Goal: Task Accomplishment & Management: Use online tool/utility

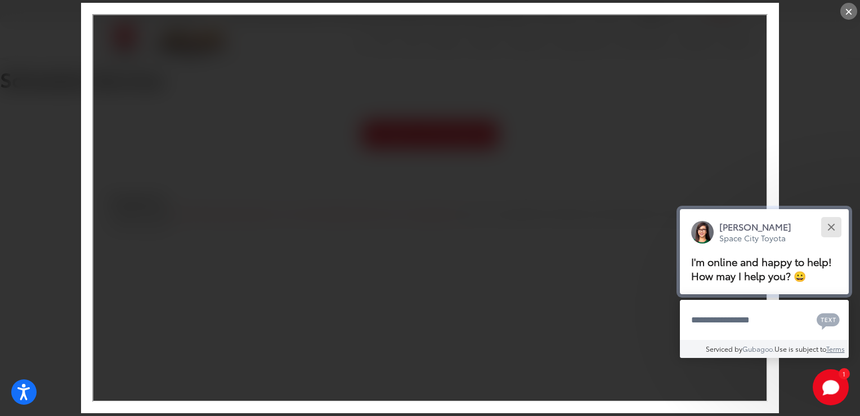
click at [833, 228] on div "Close" at bounding box center [831, 226] width 7 height 7
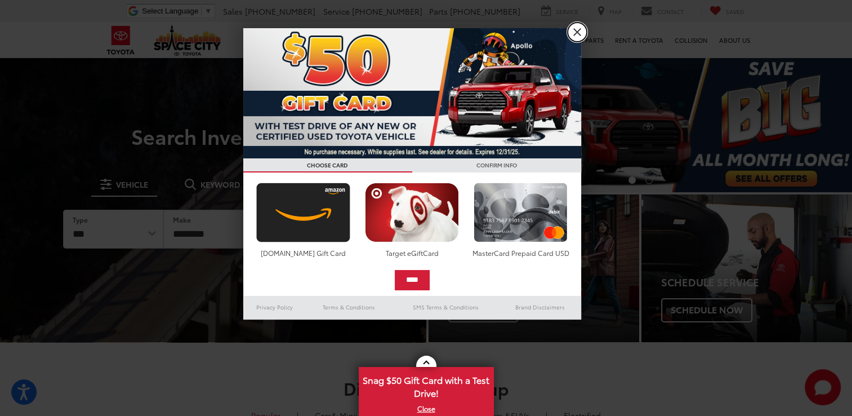
click at [577, 30] on link "X" at bounding box center [577, 32] width 19 height 19
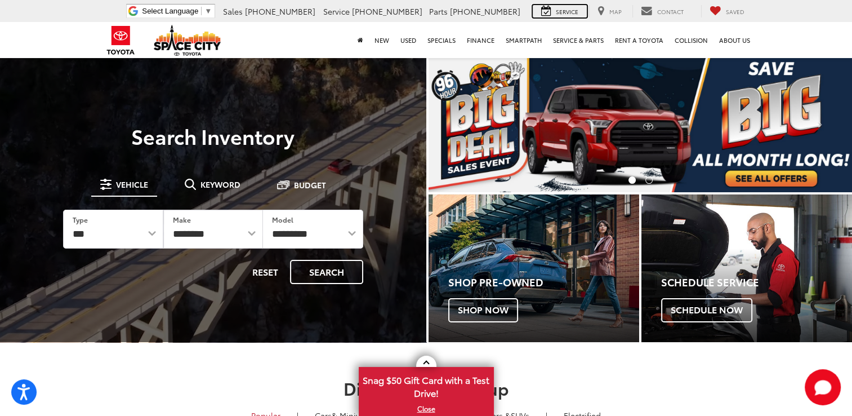
click at [568, 10] on span "Service" at bounding box center [567, 11] width 23 height 8
